Goal: Check status

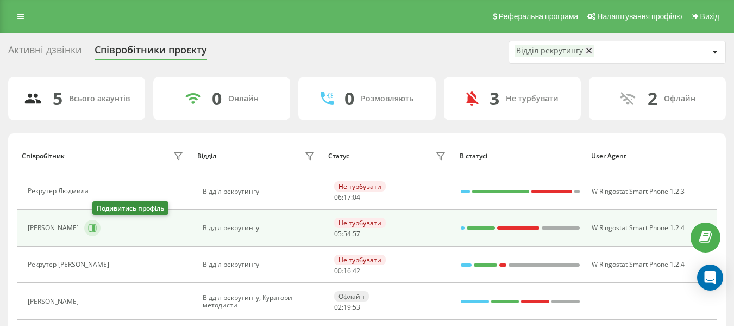
click at [95, 229] on icon at bounding box center [93, 227] width 3 height 5
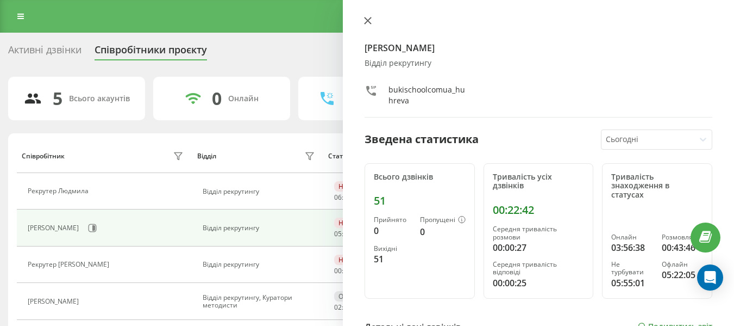
click at [367, 18] on icon at bounding box center [368, 21] width 8 height 8
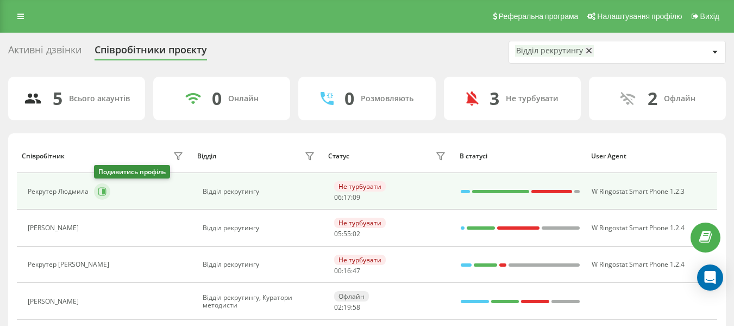
click at [97, 193] on button at bounding box center [102, 191] width 16 height 16
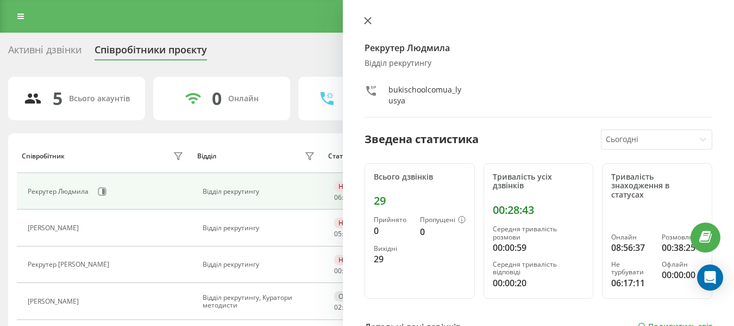
click at [368, 18] on icon at bounding box center [368, 21] width 8 height 8
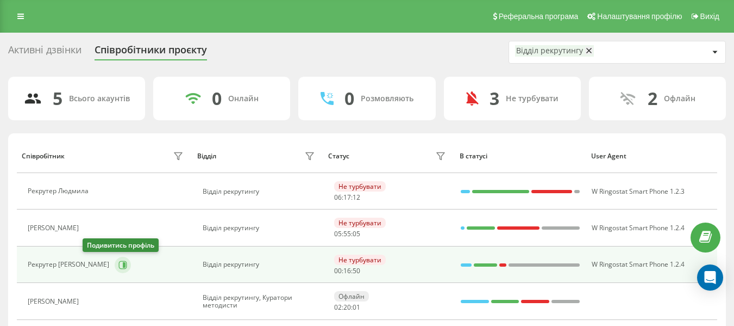
click at [119, 267] on icon at bounding box center [123, 264] width 9 height 9
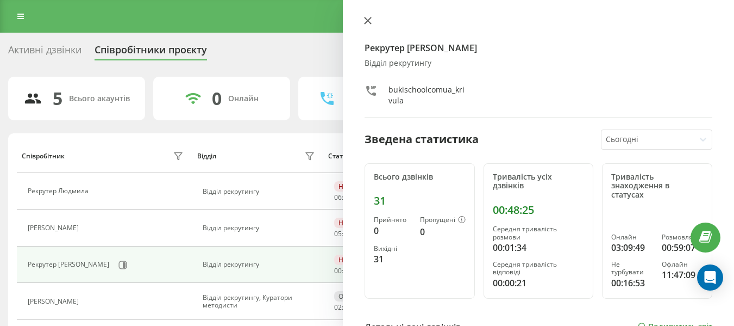
click at [368, 24] on icon at bounding box center [368, 21] width 8 height 8
